Goal: Task Accomplishment & Management: Manage account settings

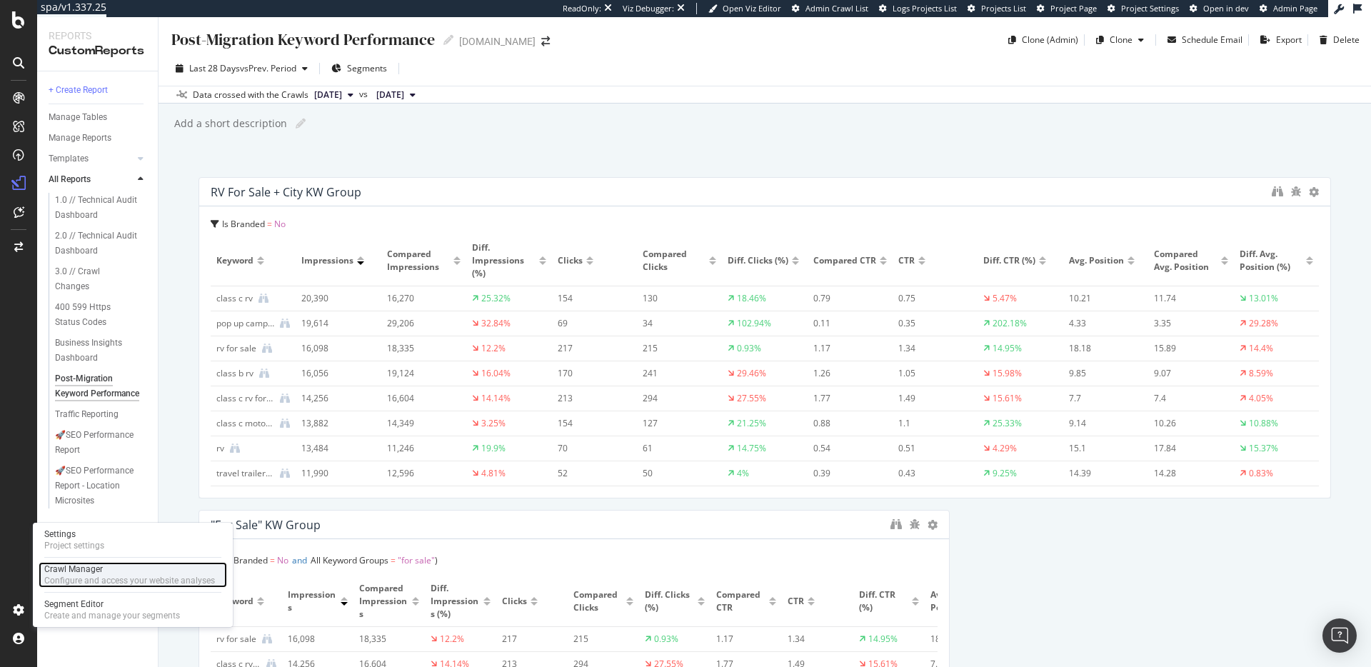
click at [73, 581] on div "Configure and access your website analyses" at bounding box center [129, 580] width 171 height 11
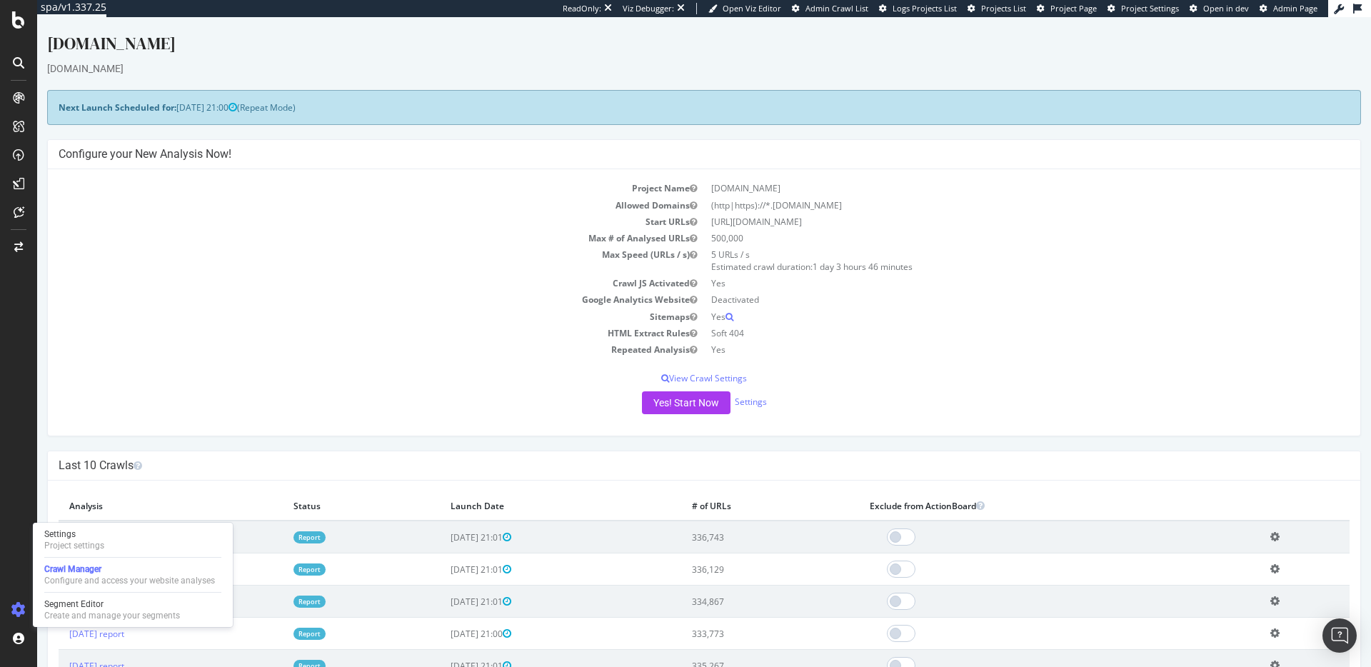
click at [427, 400] on div "Yes! Start Now Settings" at bounding box center [704, 402] width 1291 height 23
click at [666, 378] on icon at bounding box center [665, 378] width 8 height 9
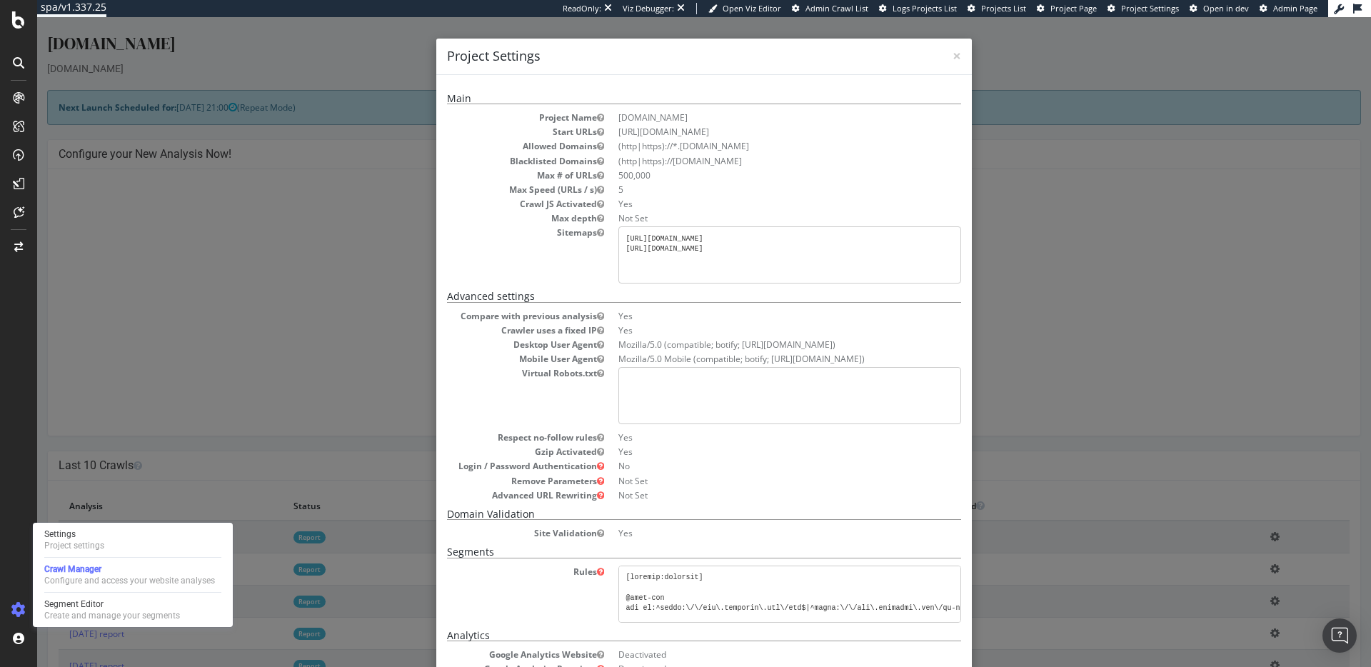
click at [1120, 361] on div "× Close Project Settings Main Project Name [DOMAIN_NAME] Start URLs [URL][DOMAI…" at bounding box center [704, 342] width 1334 height 650
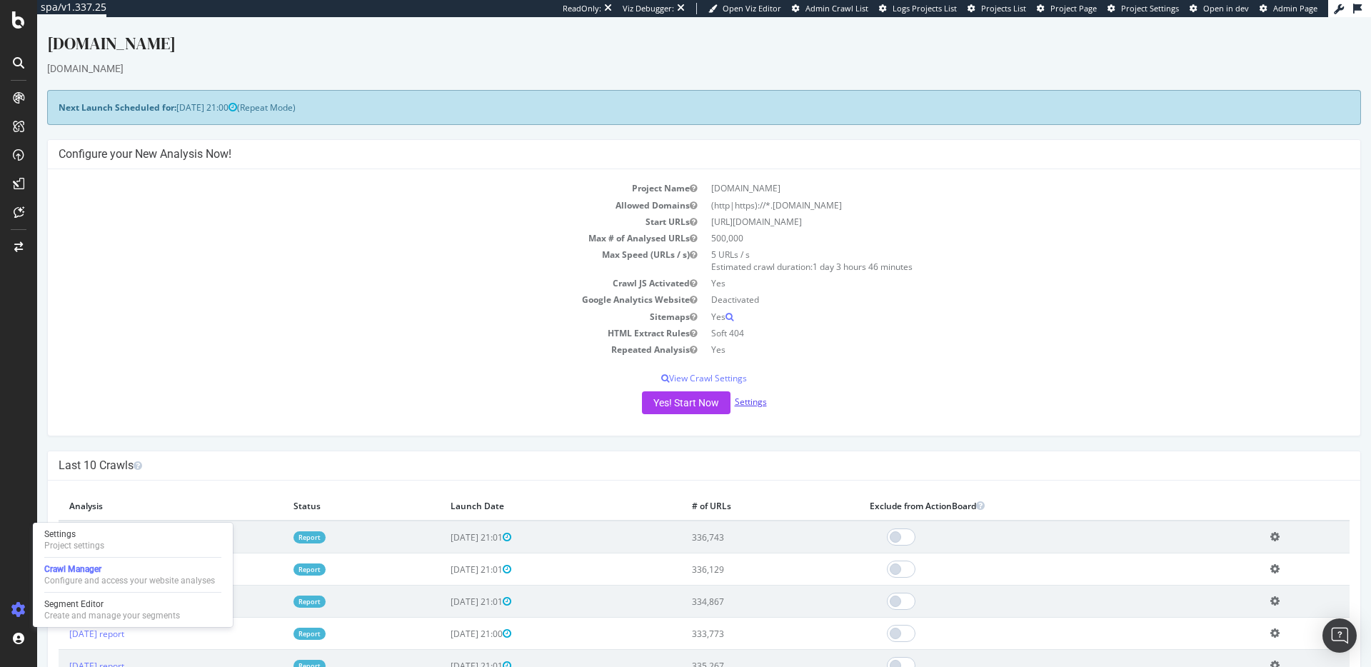
click at [755, 399] on link "Settings" at bounding box center [751, 402] width 32 height 12
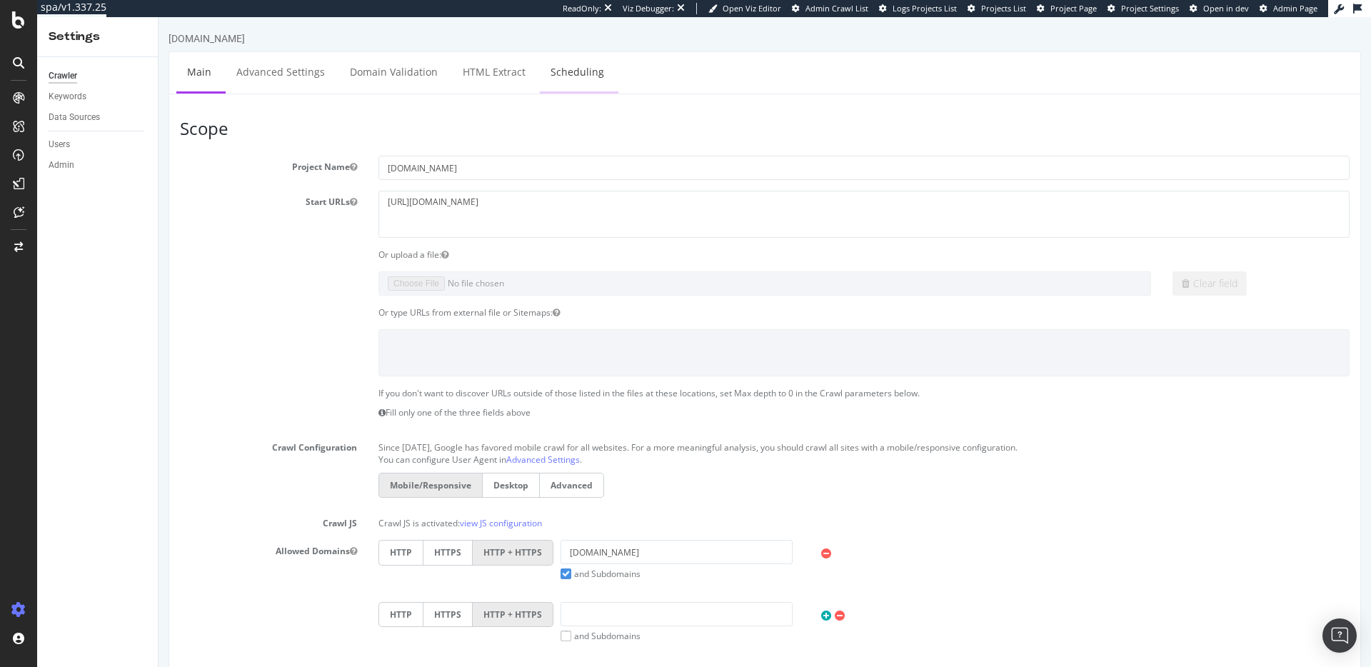
click at [585, 85] on link "Scheduling" at bounding box center [577, 71] width 75 height 39
